Goal: Task Accomplishment & Management: Use online tool/utility

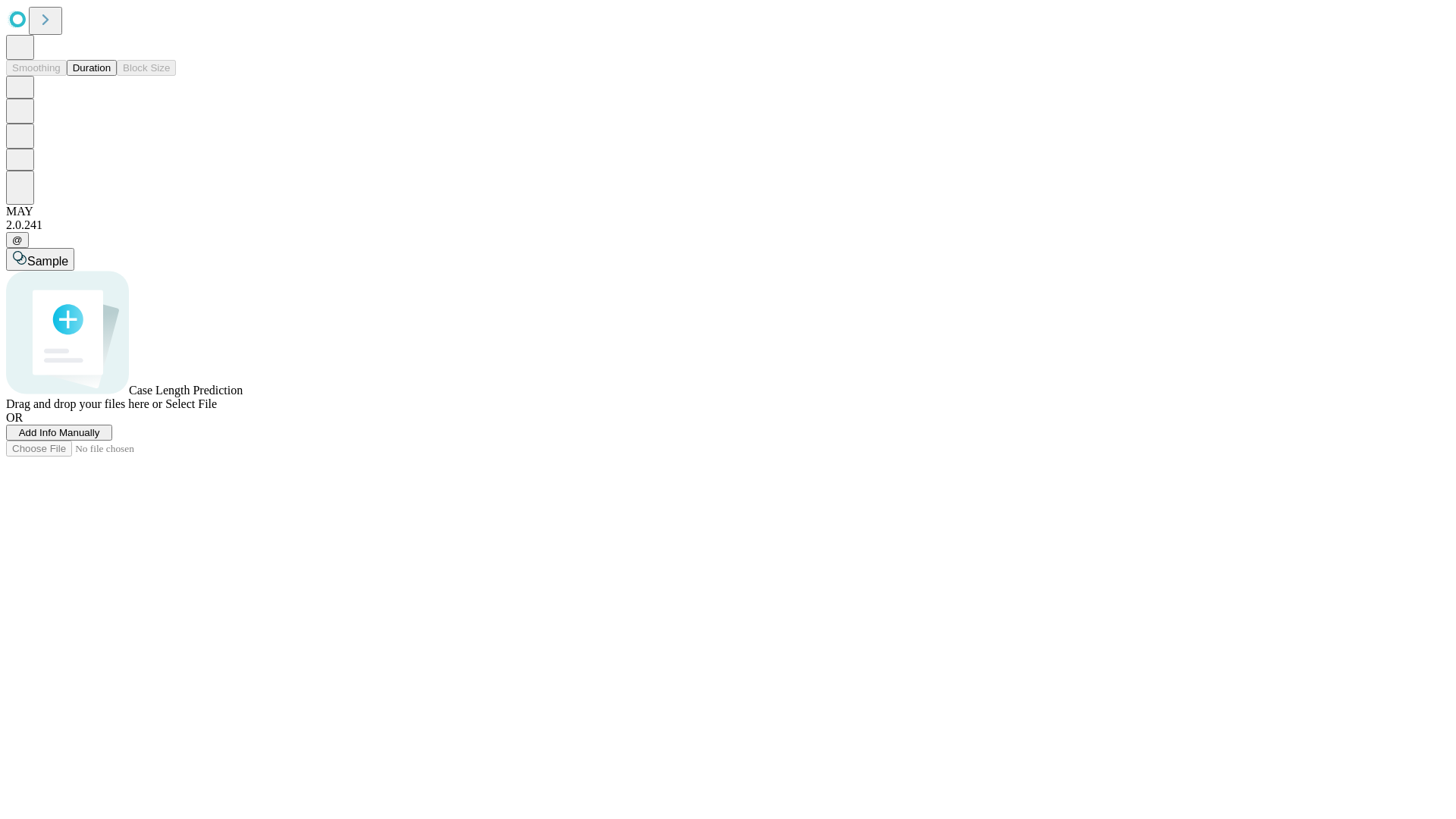
click at [111, 76] on button "Duration" at bounding box center [91, 67] width 50 height 16
click at [100, 438] on span "Add Info Manually" at bounding box center [59, 433] width 81 height 12
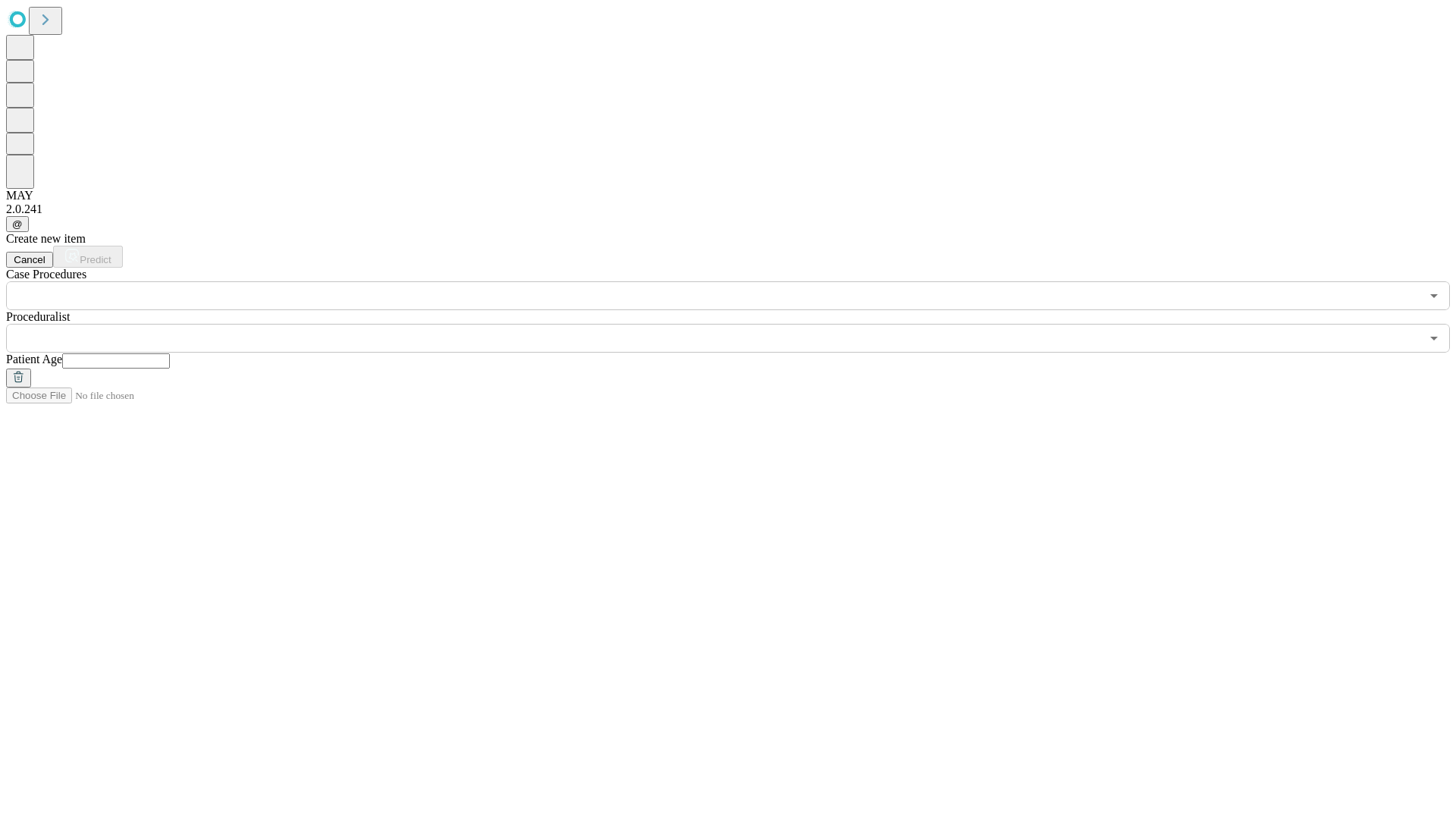
click at [170, 354] on input "text" at bounding box center [116, 361] width 108 height 15
type input "**"
click at [739, 324] on input "text" at bounding box center [712, 338] width 1414 height 29
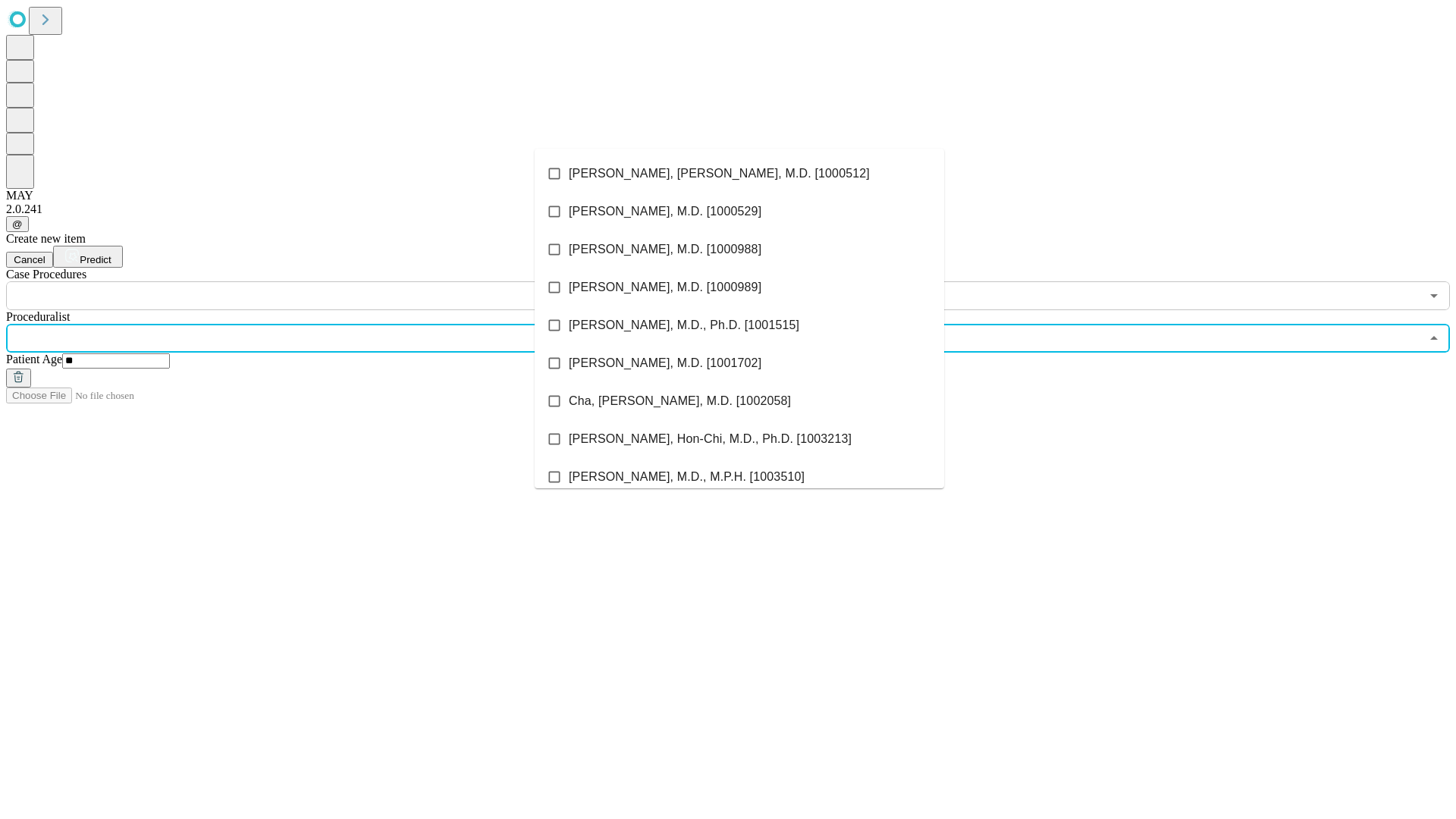
click at [740, 174] on li "[PERSON_NAME], [PERSON_NAME], M.D. [1000512]" at bounding box center [740, 174] width 410 height 38
